Goal: Task Accomplishment & Management: Manage account settings

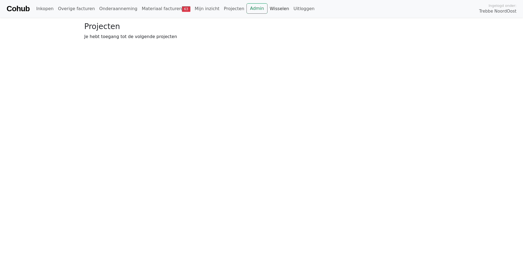
click at [267, 10] on link "Wisselen" at bounding box center [279, 8] width 24 height 11
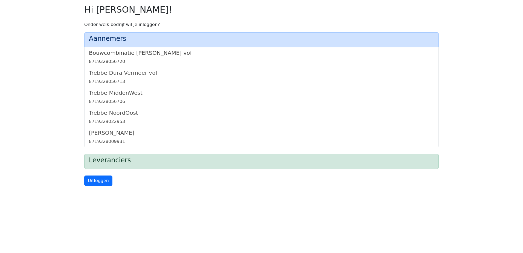
click at [156, 52] on h5 "Bouwcombinatie [PERSON_NAME] vof" at bounding box center [261, 52] width 345 height 7
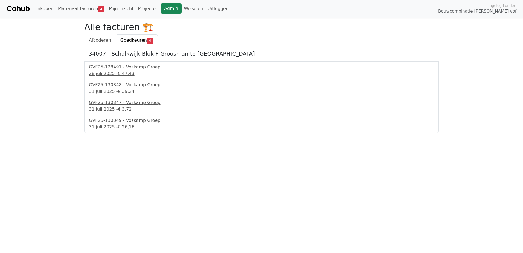
click at [160, 7] on link "Admin" at bounding box center [170, 8] width 21 height 10
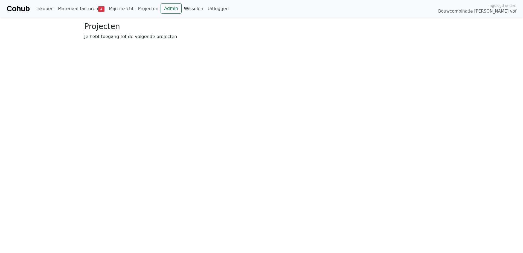
click at [182, 9] on link "Wisselen" at bounding box center [194, 8] width 24 height 11
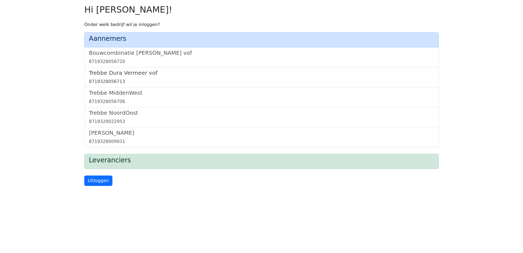
click at [128, 74] on h5 "Trebbe Dura Vermeer vof" at bounding box center [261, 72] width 345 height 7
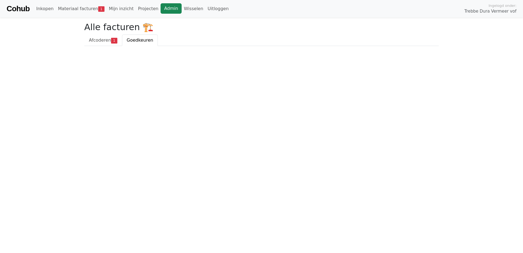
click at [160, 11] on link "Admin" at bounding box center [170, 8] width 21 height 10
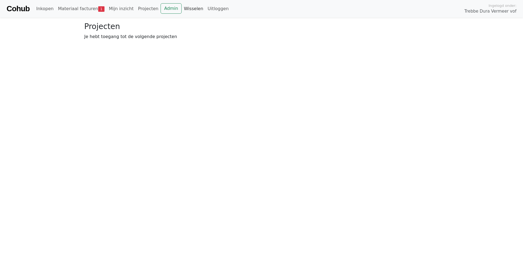
click at [182, 10] on link "Wisselen" at bounding box center [194, 8] width 24 height 11
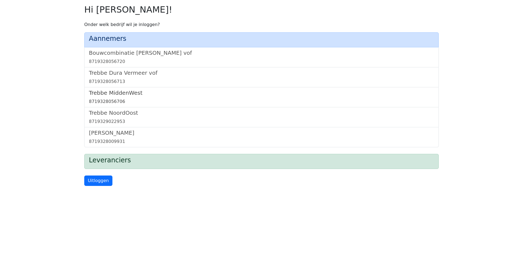
click at [123, 91] on h5 "Trebbe MiddenWest" at bounding box center [261, 92] width 345 height 7
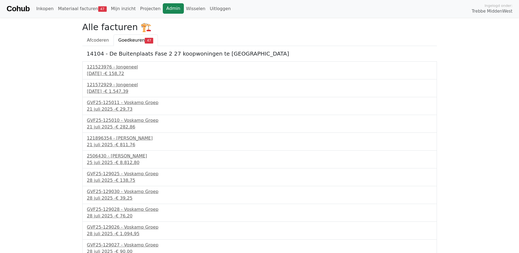
click at [163, 6] on link "Admin" at bounding box center [173, 8] width 21 height 10
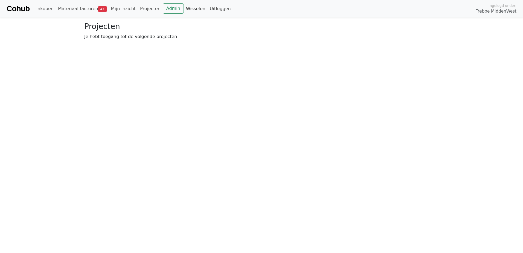
click at [184, 9] on link "Wisselen" at bounding box center [196, 8] width 24 height 11
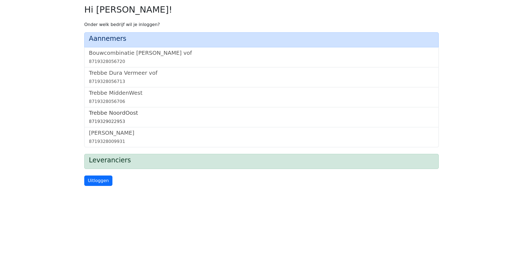
click at [119, 114] on h5 "Trebbe NoordOost" at bounding box center [261, 112] width 345 height 7
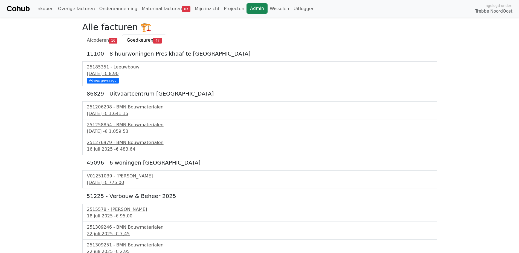
click at [246, 8] on link "Admin" at bounding box center [256, 8] width 21 height 10
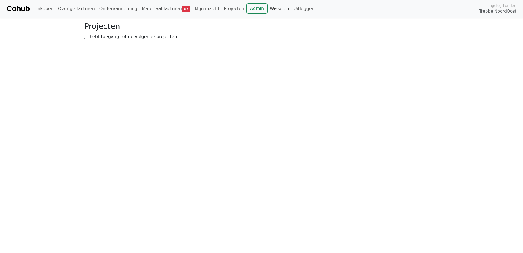
click at [267, 6] on link "Wisselen" at bounding box center [279, 8] width 24 height 11
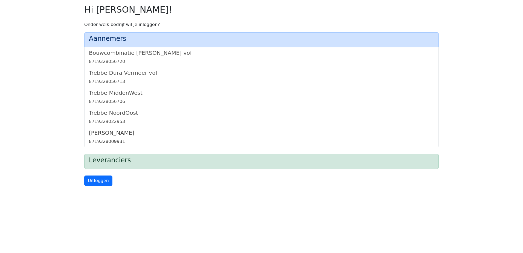
click at [109, 133] on h5 "[PERSON_NAME]" at bounding box center [261, 132] width 345 height 7
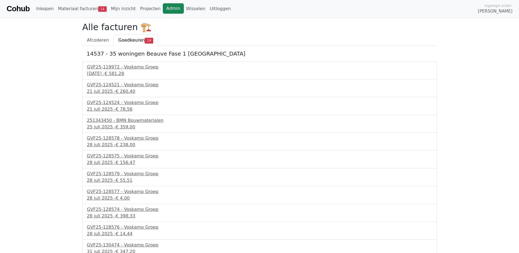
click at [163, 7] on link "Admin" at bounding box center [173, 8] width 21 height 10
